Goal: Transaction & Acquisition: Subscribe to service/newsletter

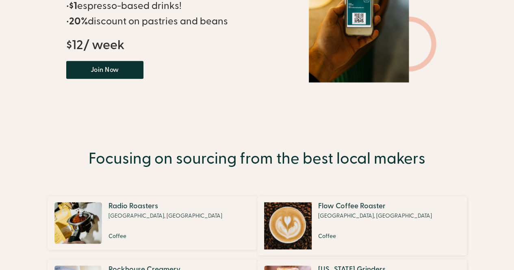
scroll to position [358, 0]
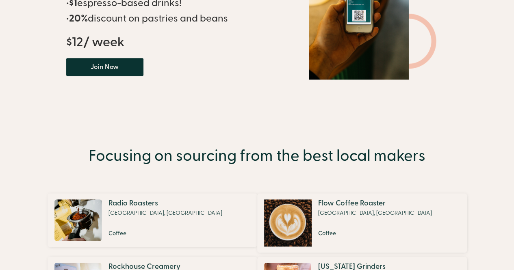
drag, startPoint x: 150, startPoint y: 162, endPoint x: 189, endPoint y: 171, distance: 40.8
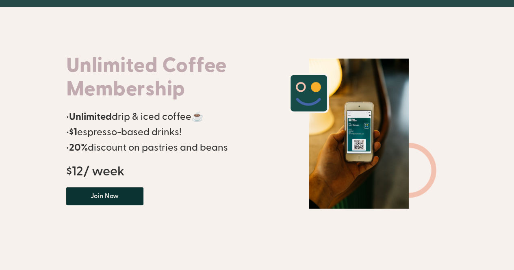
scroll to position [0, 0]
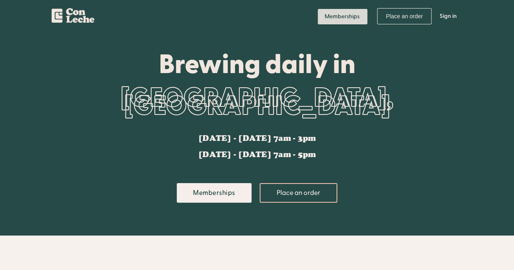
drag, startPoint x: 345, startPoint y: 7, endPoint x: 350, endPoint y: 19, distance: 12.8
click at [350, 19] on nav "Memberships Place an order Profile Sign in Log out" at bounding box center [387, 16] width 150 height 33
click at [350, 19] on link "Memberships" at bounding box center [343, 16] width 50 height 15
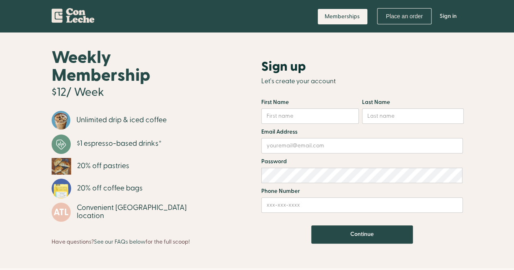
click at [438, 17] on link "Sign in" at bounding box center [448, 16] width 29 height 24
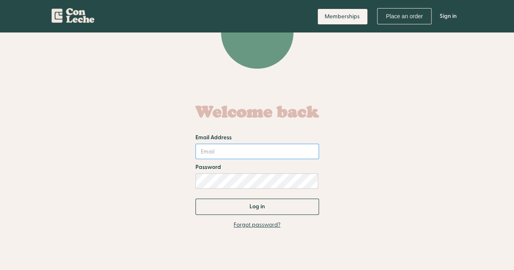
click at [224, 152] on input "Email Address" at bounding box center [258, 151] width 124 height 15
type input "amandajhsieh@gmail.com"
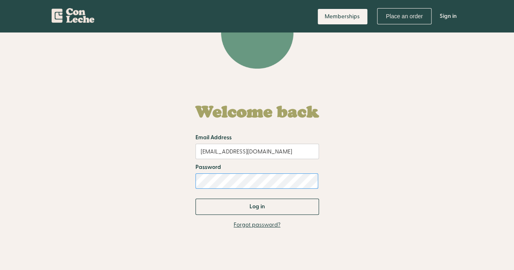
click at [196, 199] on input "Log in" at bounding box center [258, 207] width 124 height 16
